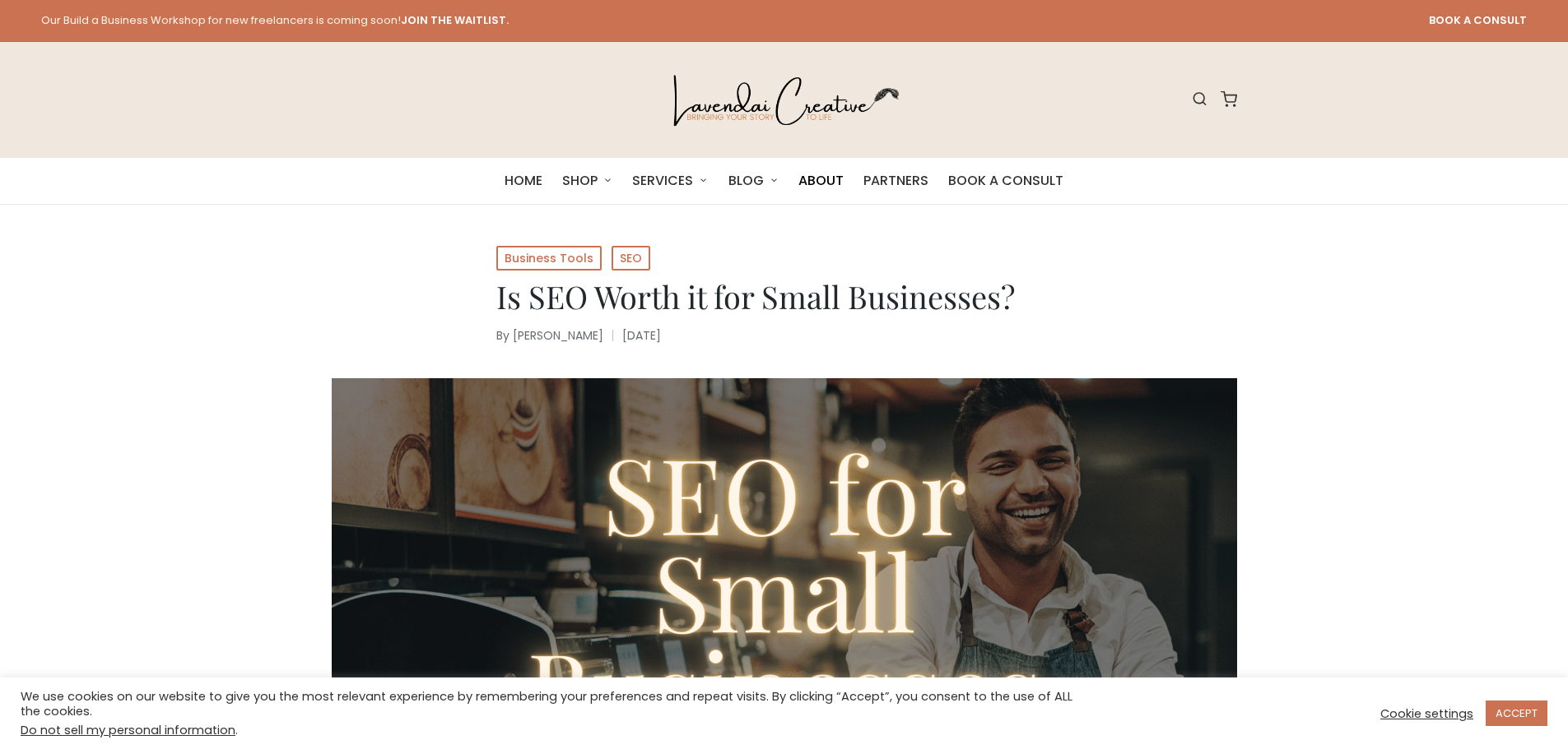
click at [841, 188] on span "ABOUT" at bounding box center [821, 181] width 46 height 23
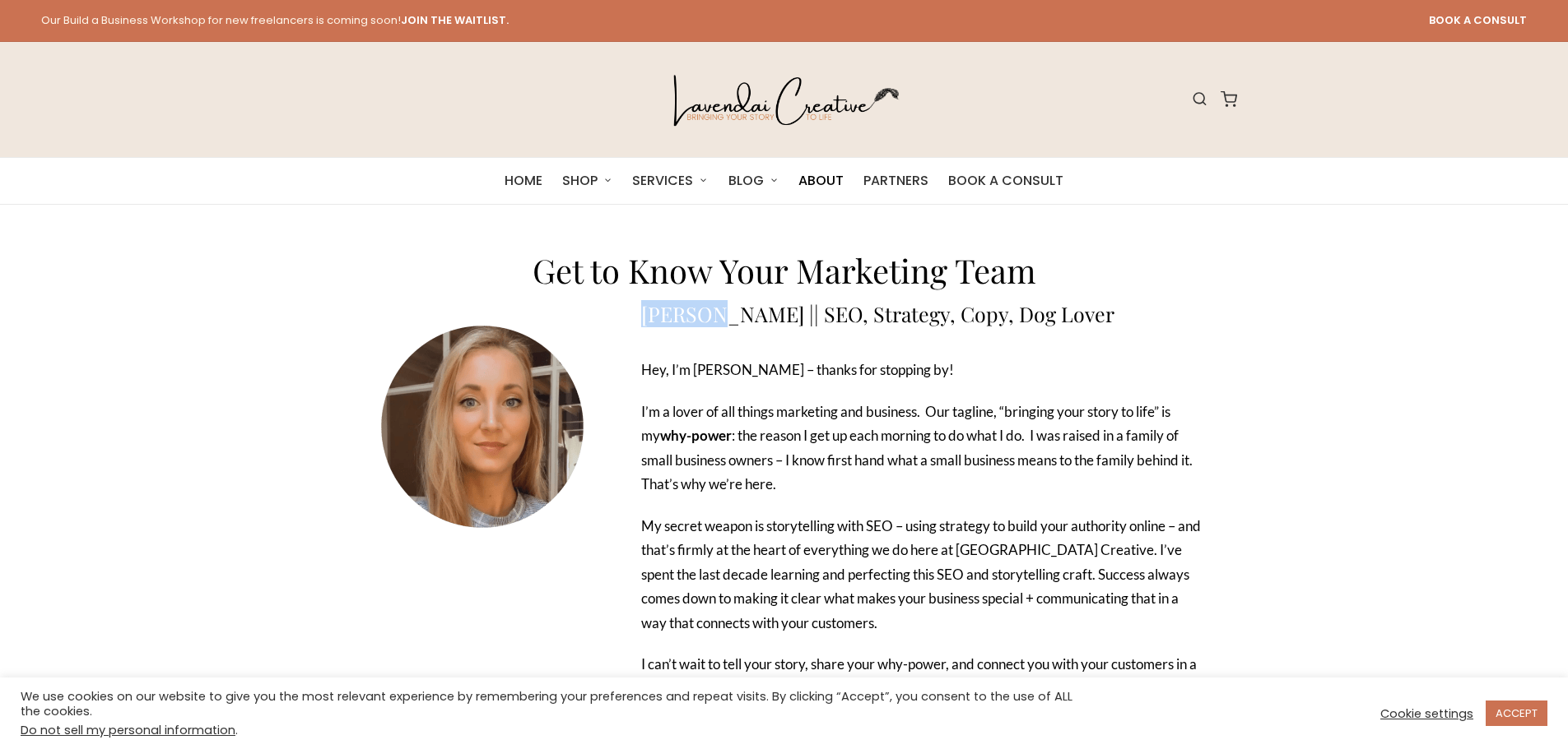
drag, startPoint x: 644, startPoint y: 328, endPoint x: 784, endPoint y: 325, distance: 140.0
click at [749, 326] on div "[PERSON_NAME] || SEO, Strategy, Copy, Dog Lover Hey, I’m [PERSON_NAME] – thanks…" at bounding box center [921, 649] width 577 height 709
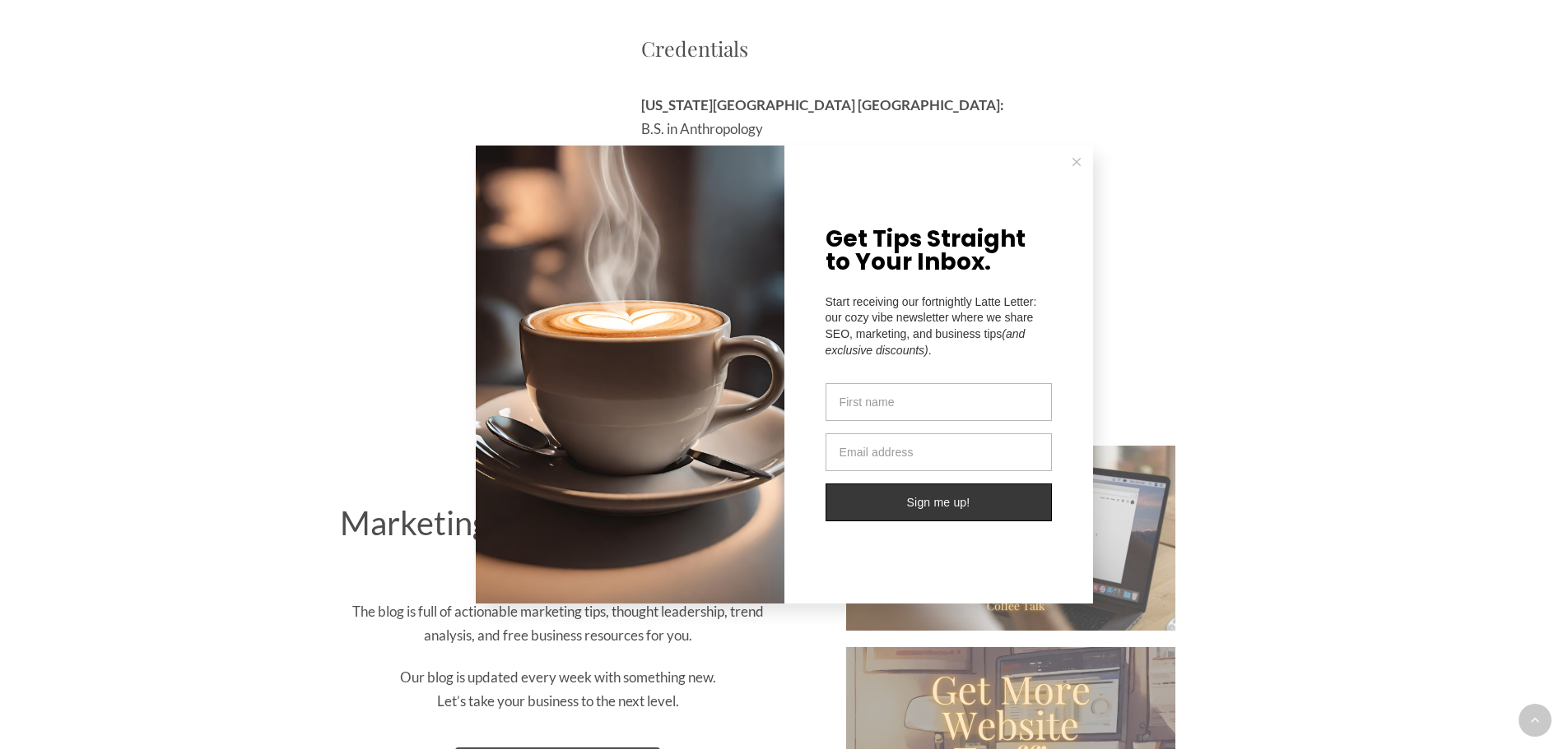
scroll to position [987, 0]
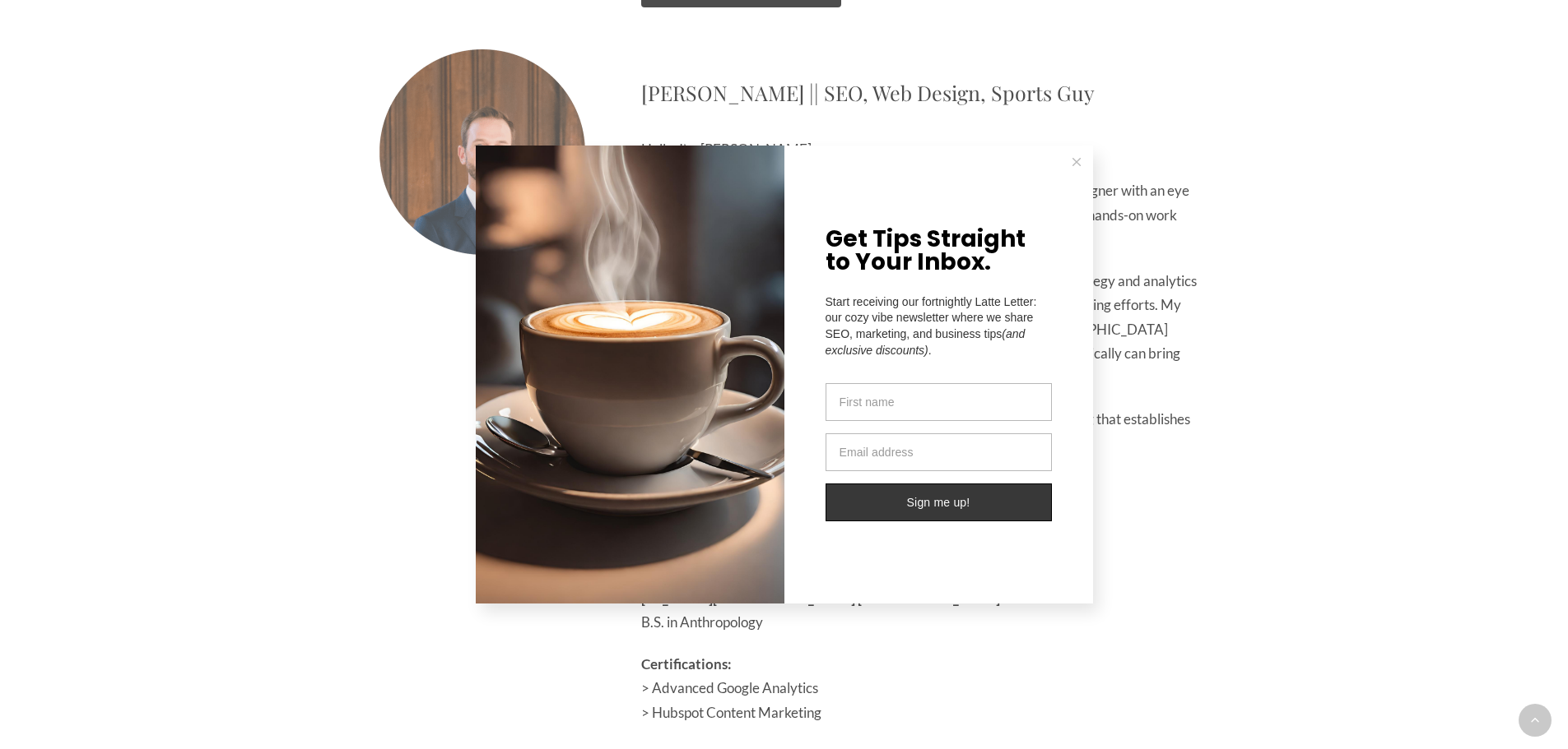
drag, startPoint x: 1079, startPoint y: 167, endPoint x: 1170, endPoint y: 282, distance: 146.6
click at [1079, 168] on button at bounding box center [1076, 162] width 33 height 32
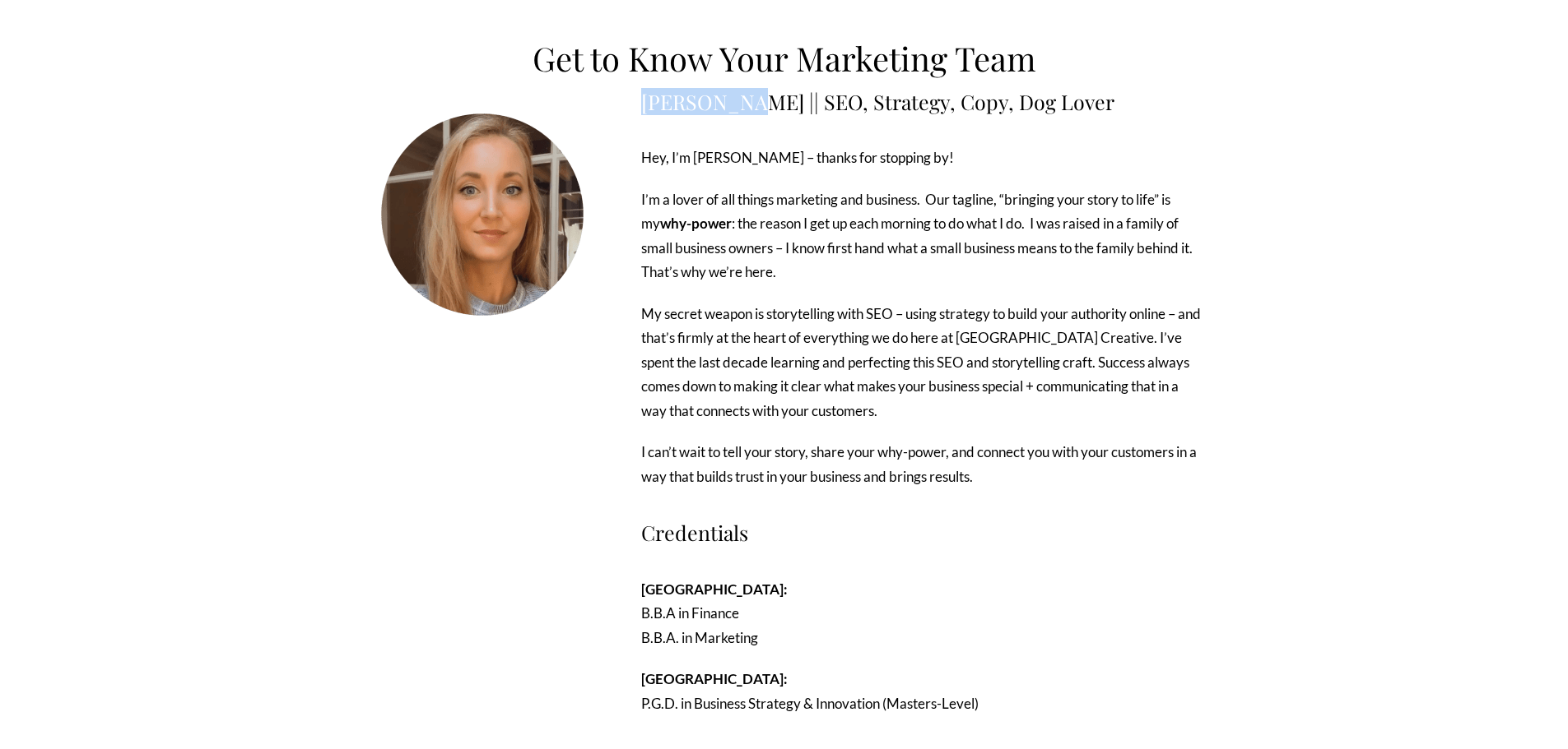
scroll to position [83, 0]
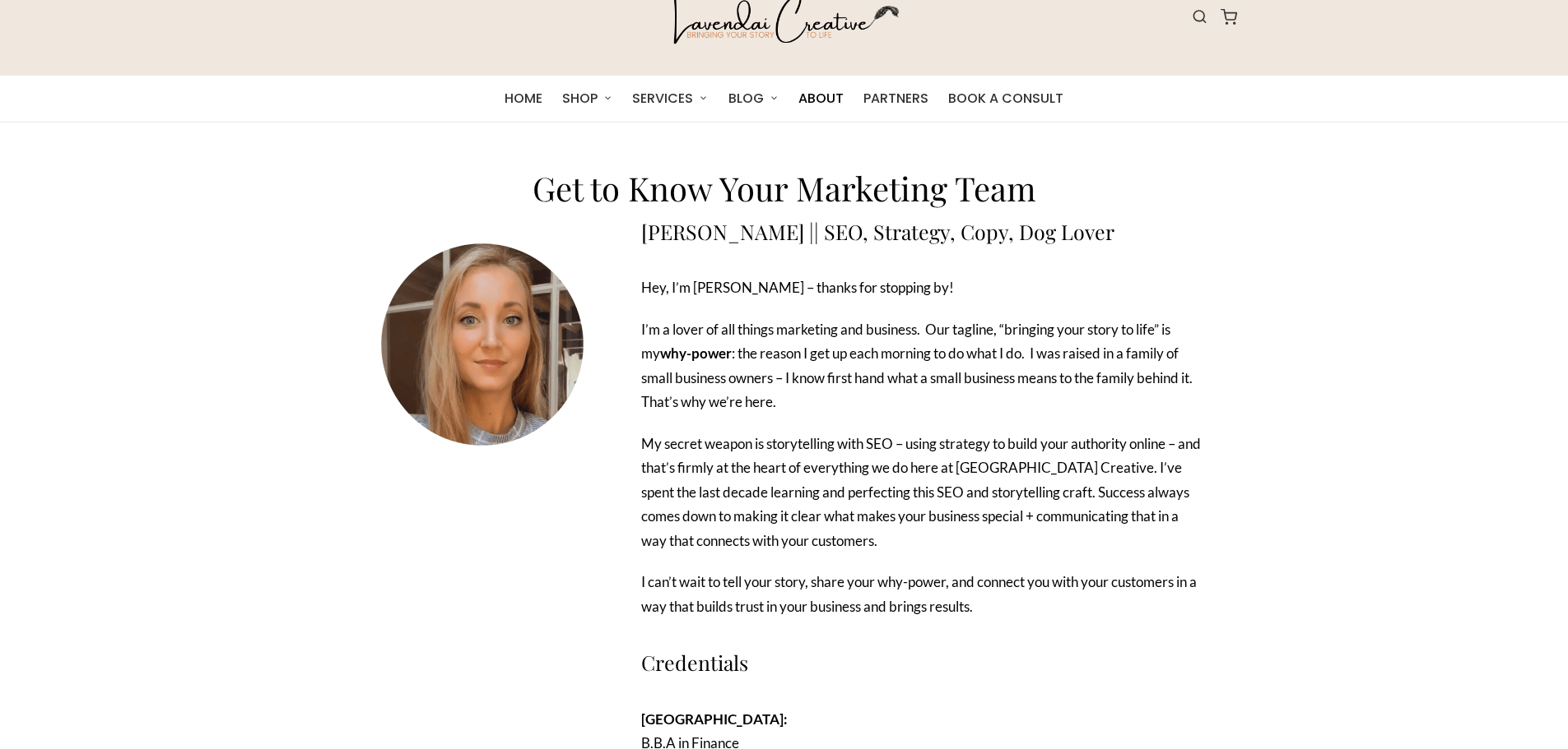
click at [1132, 238] on h3 "[PERSON_NAME] || SEO, Strategy, Copy, Dog Lover" at bounding box center [921, 231] width 560 height 20
drag, startPoint x: 643, startPoint y: 233, endPoint x: 715, endPoint y: 234, distance: 72.0
click at [715, 234] on h3 "[PERSON_NAME] || SEO, Strategy, Copy, Dog Lover" at bounding box center [921, 231] width 560 height 20
copy h3 "[PERSON_NAME]"
